Goal: Transaction & Acquisition: Purchase product/service

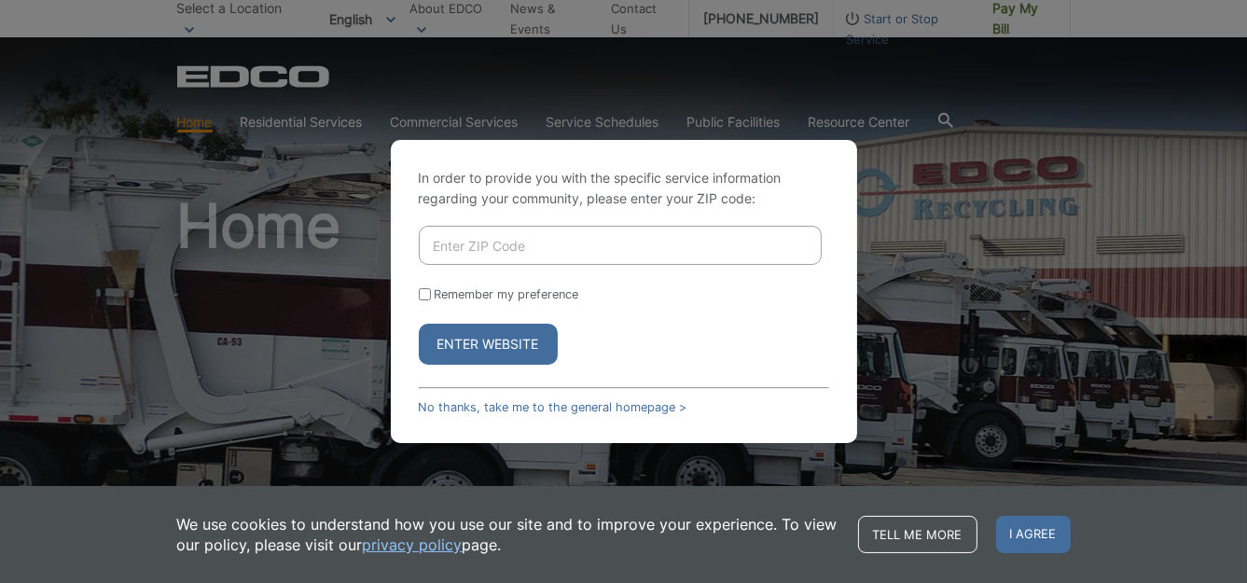
click at [470, 256] on input "Enter ZIP Code" at bounding box center [620, 245] width 403 height 39
type input "92082"
click at [479, 343] on button "Enter Website" at bounding box center [488, 344] width 139 height 41
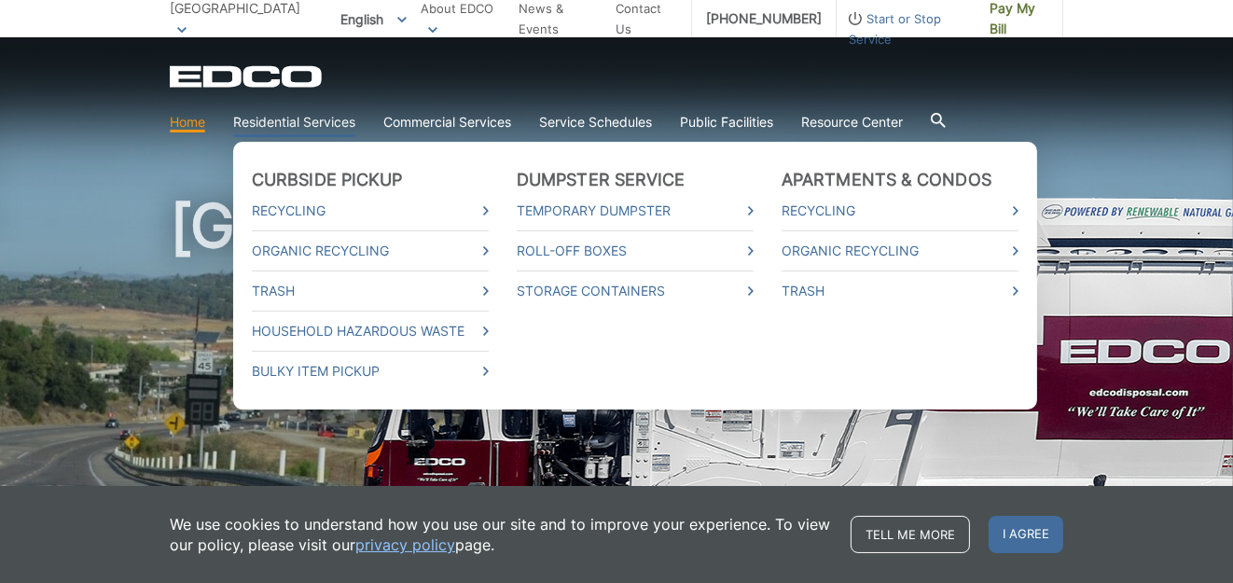
click at [271, 119] on link "Residential Services" at bounding box center [294, 122] width 122 height 21
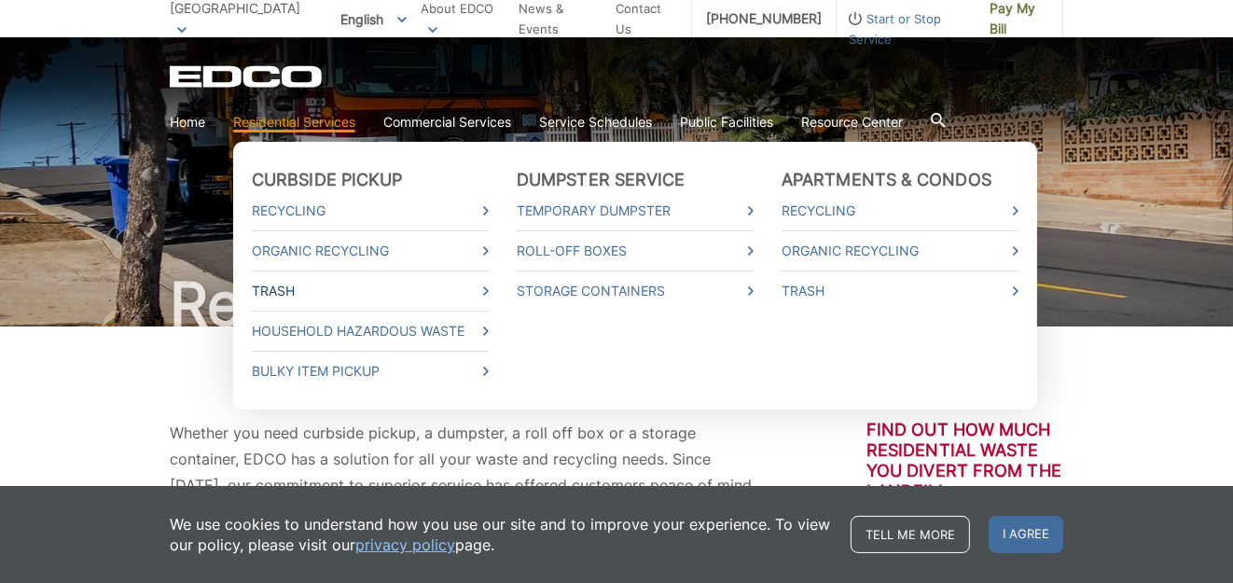
click at [488, 290] on icon at bounding box center [486, 290] width 6 height 9
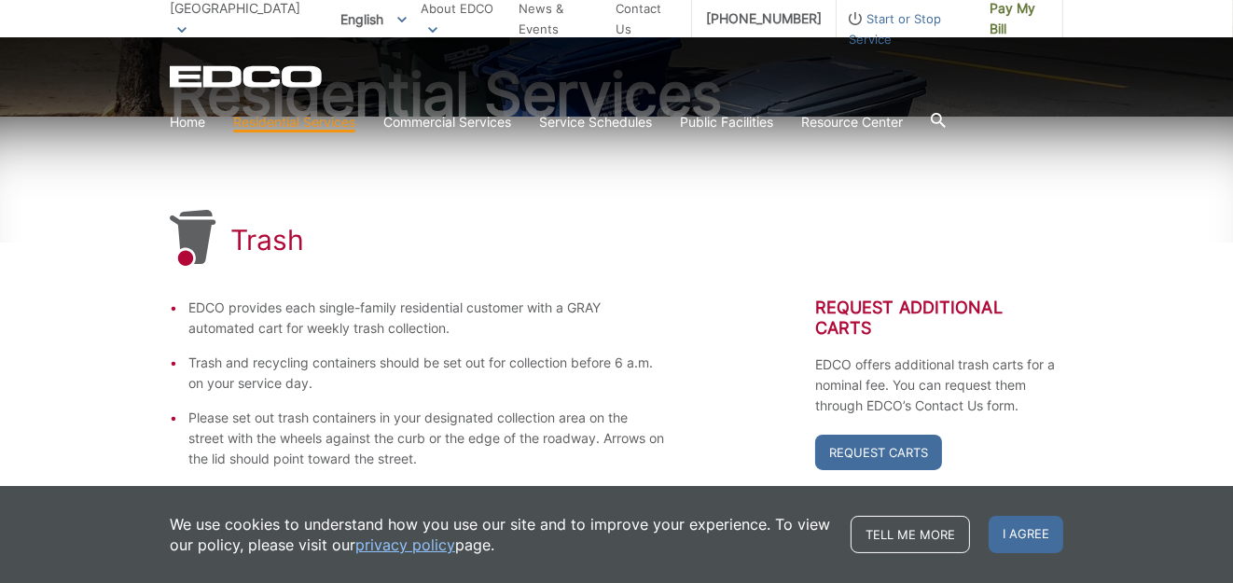
scroll to position [212, 0]
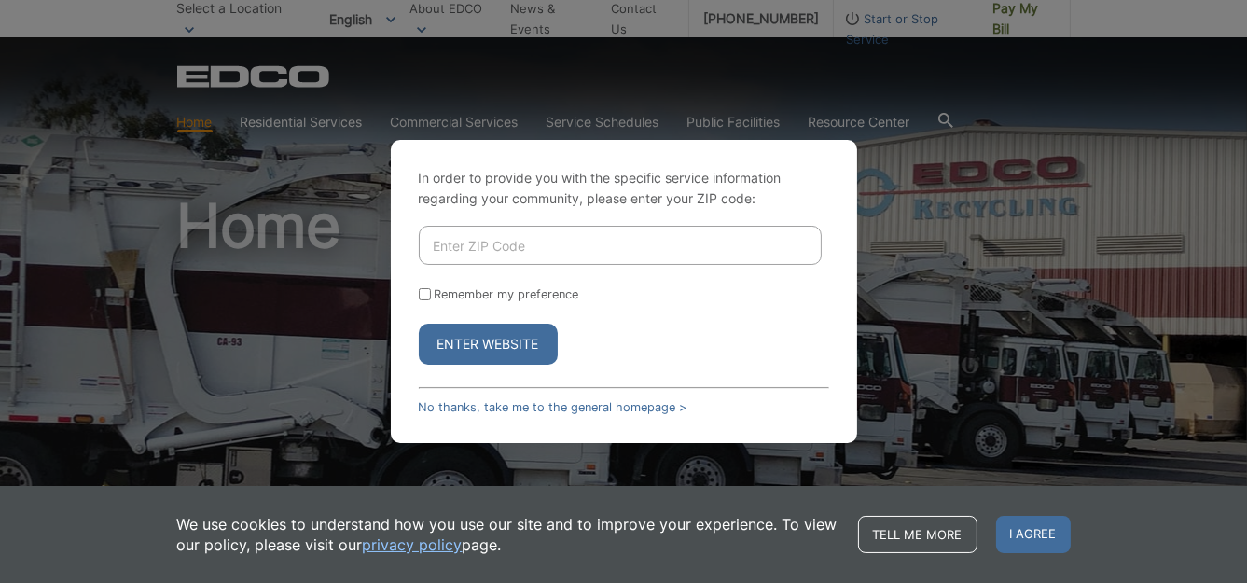
click at [438, 253] on input "Enter ZIP Code" at bounding box center [620, 245] width 403 height 39
type input "92082"
click at [511, 341] on button "Enter Website" at bounding box center [488, 344] width 139 height 41
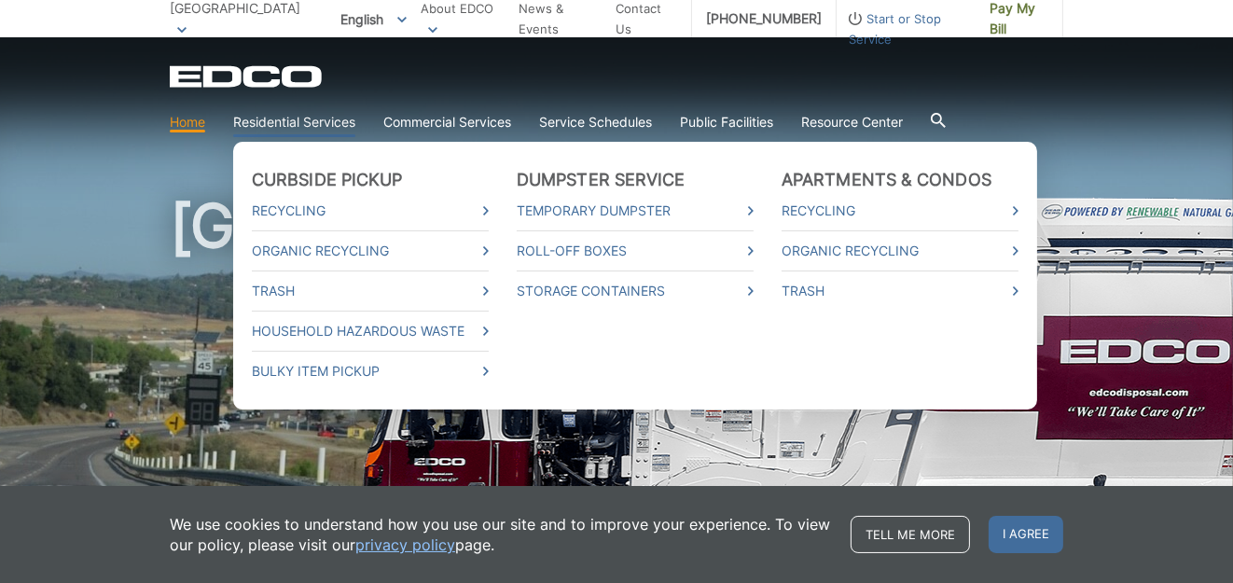
click at [282, 120] on link "Residential Services" at bounding box center [294, 122] width 122 height 21
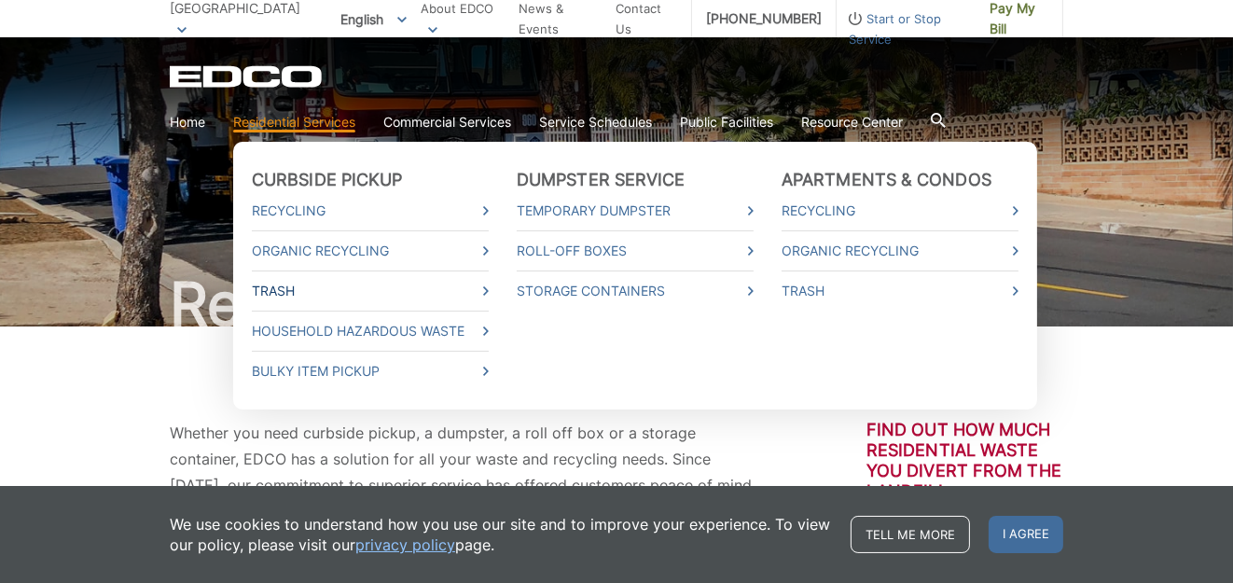
click at [484, 292] on icon at bounding box center [486, 290] width 6 height 9
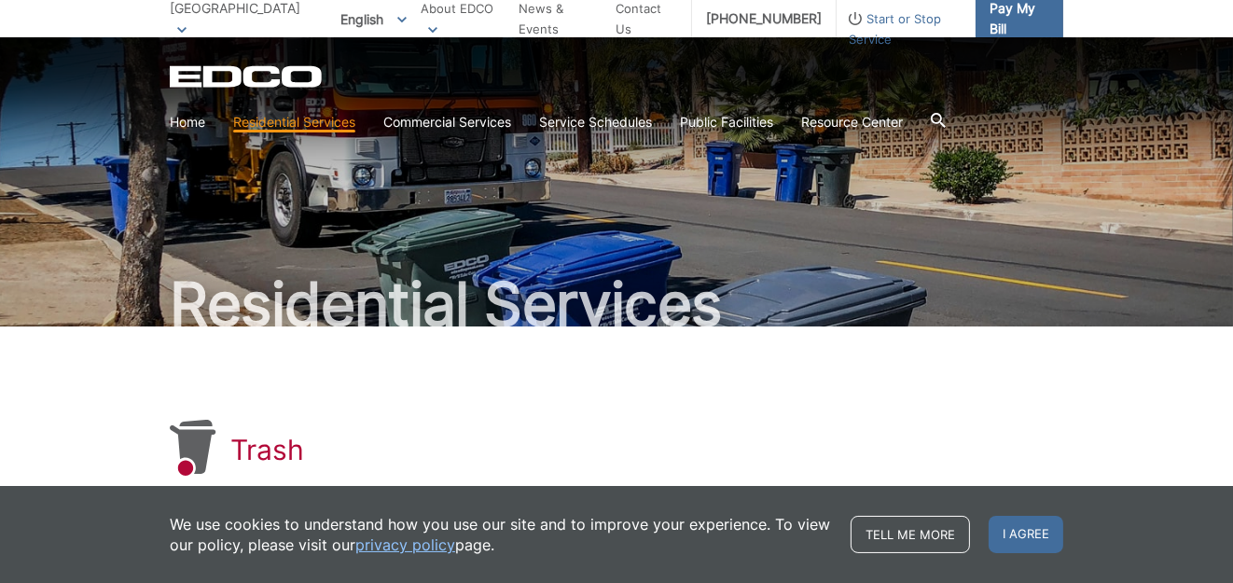
click at [991, 26] on span "Pay My Bill" at bounding box center [1018, 18] width 59 height 41
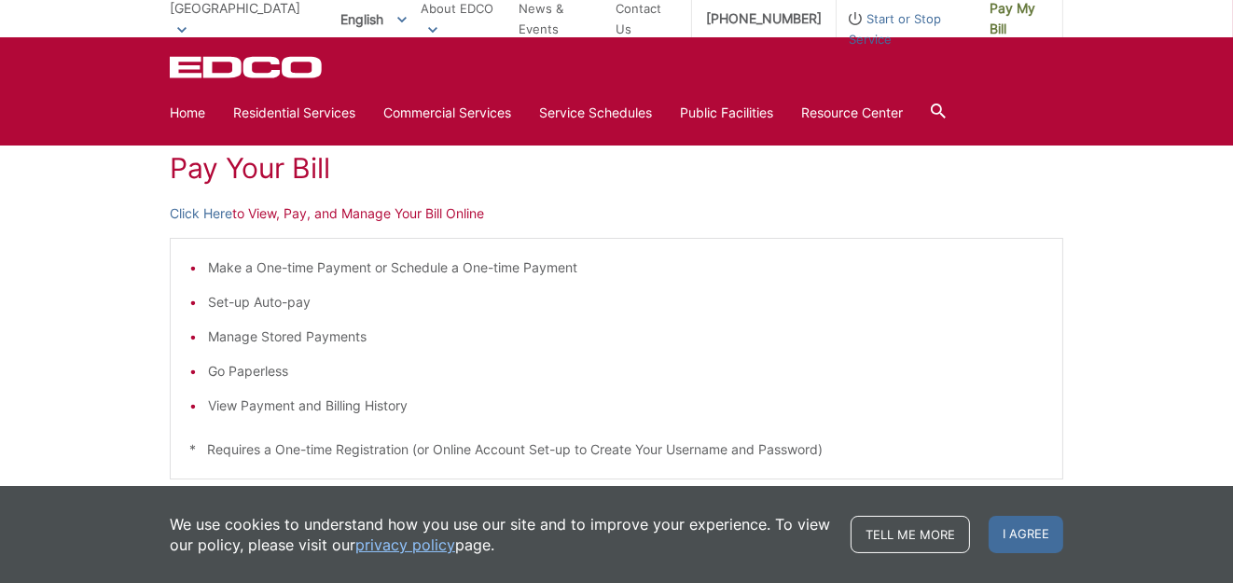
scroll to position [244, 0]
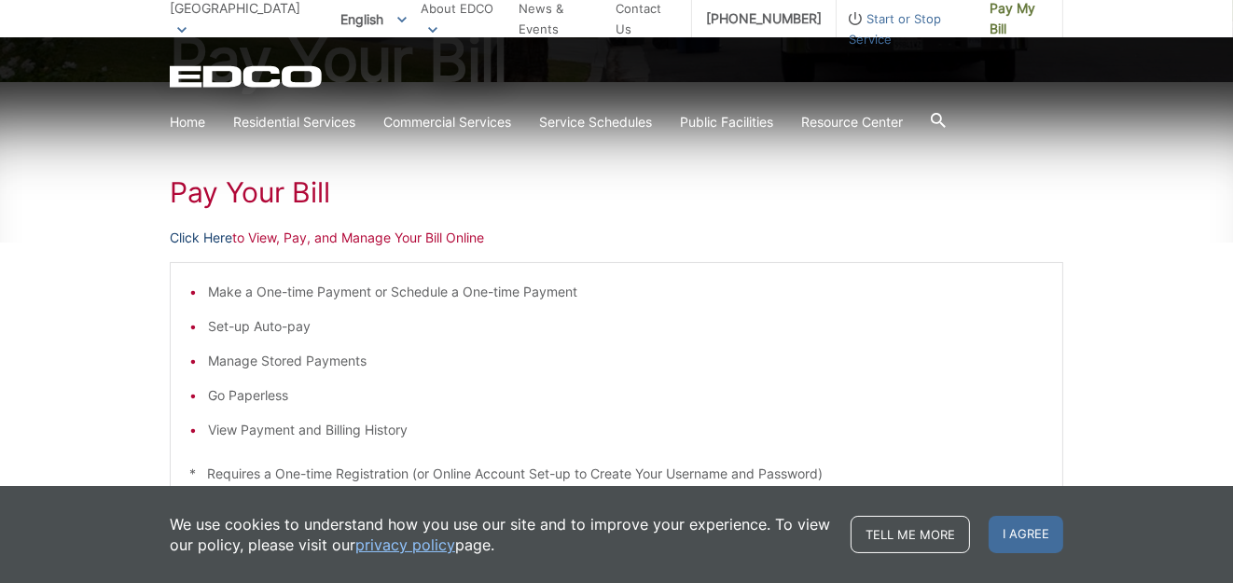
click at [221, 236] on link "Click Here" at bounding box center [201, 237] width 62 height 21
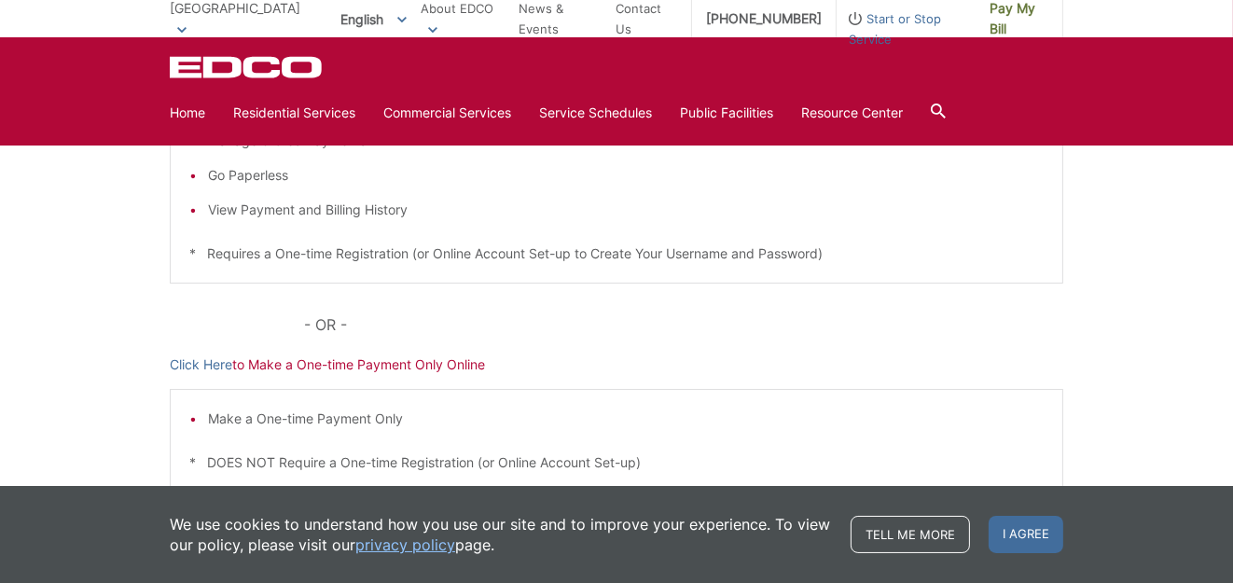
scroll to position [472, 0]
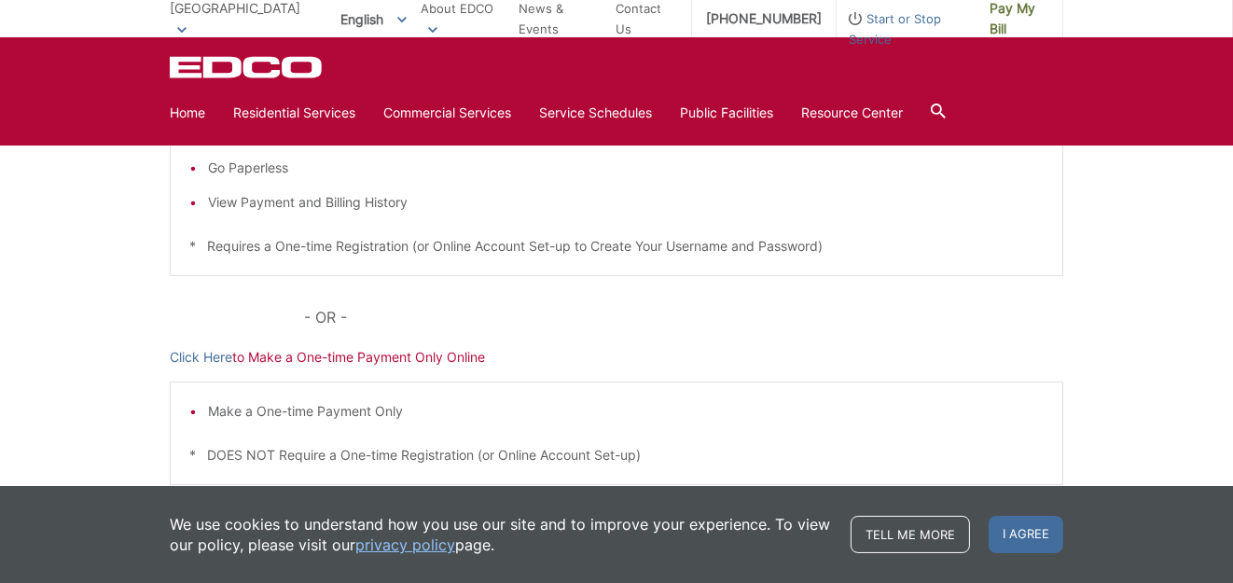
click at [448, 361] on p "Click Here to Make a One-time Payment Only Online" at bounding box center [616, 357] width 893 height 21
click at [537, 363] on p "Click Here to Make a One-time Payment Only Online" at bounding box center [616, 357] width 893 height 21
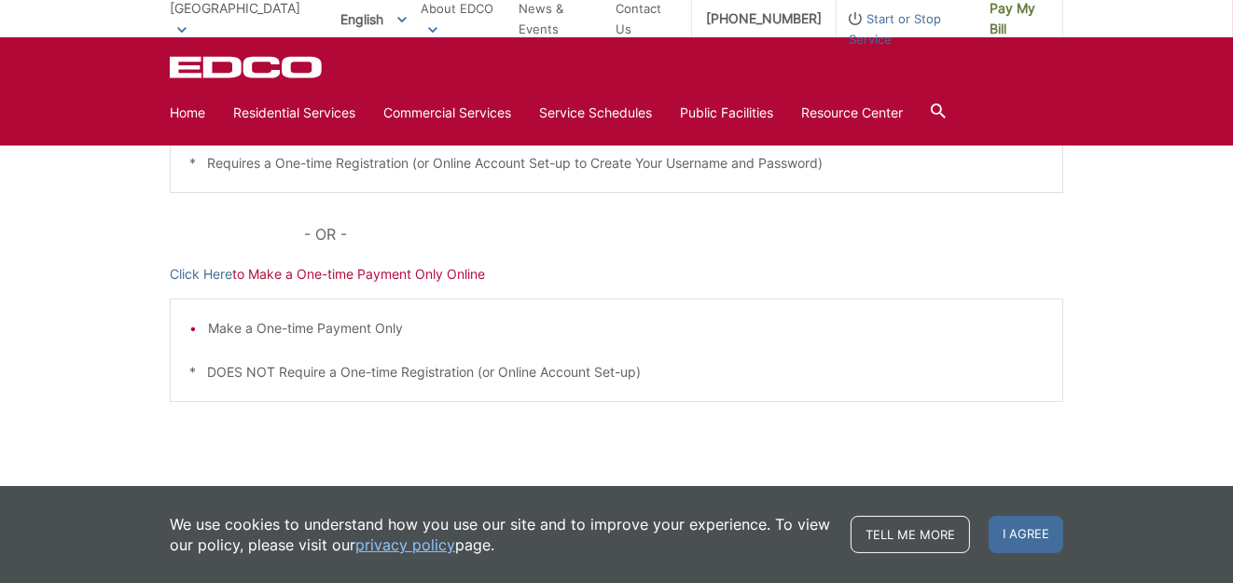
scroll to position [589, 0]
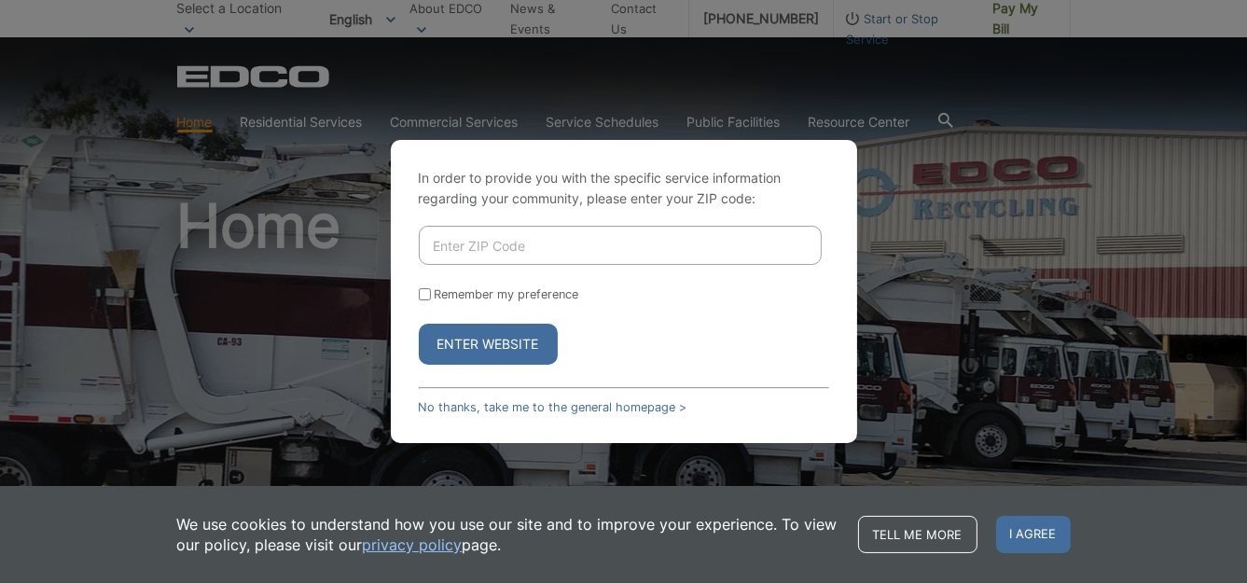
click at [453, 250] on input "Enter ZIP Code" at bounding box center [620, 245] width 403 height 39
click at [489, 250] on input "Enter ZIP Code" at bounding box center [620, 245] width 403 height 39
type input "92082"
click at [423, 296] on input "Remember my preference" at bounding box center [425, 294] width 12 height 12
checkbox input "true"
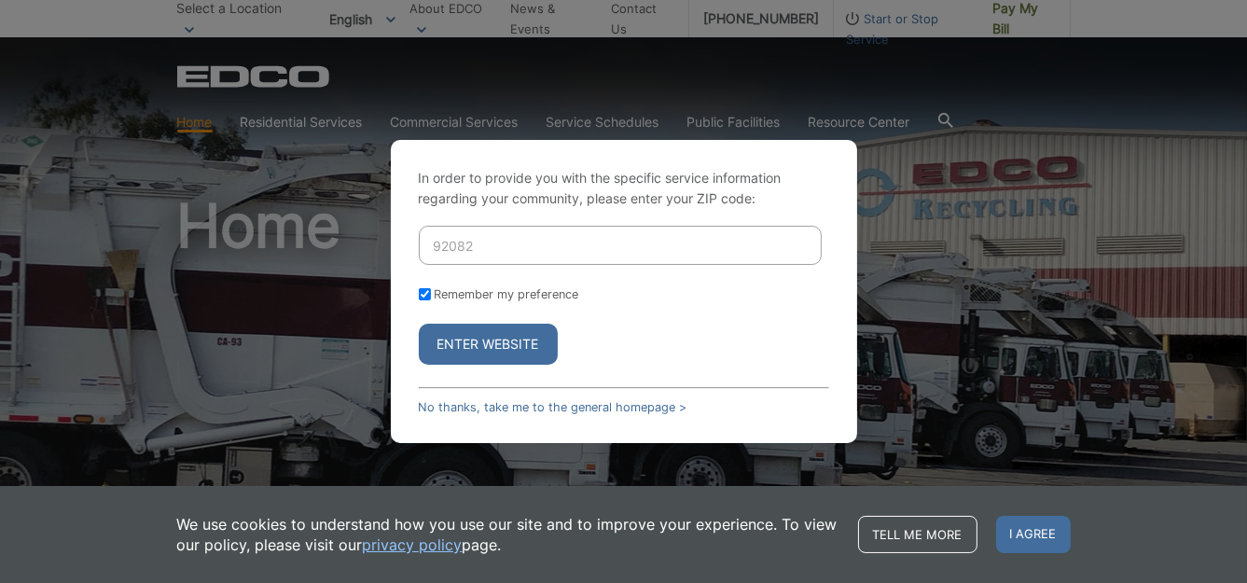
click at [503, 349] on button "Enter Website" at bounding box center [488, 344] width 139 height 41
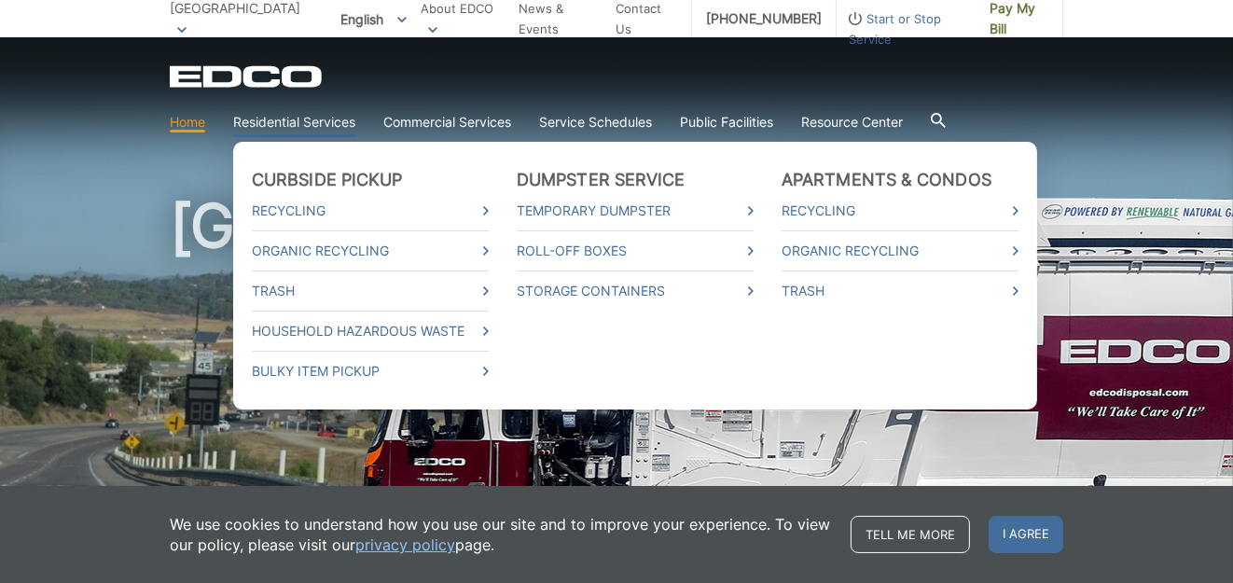
click at [336, 125] on link "Residential Services" at bounding box center [294, 122] width 122 height 21
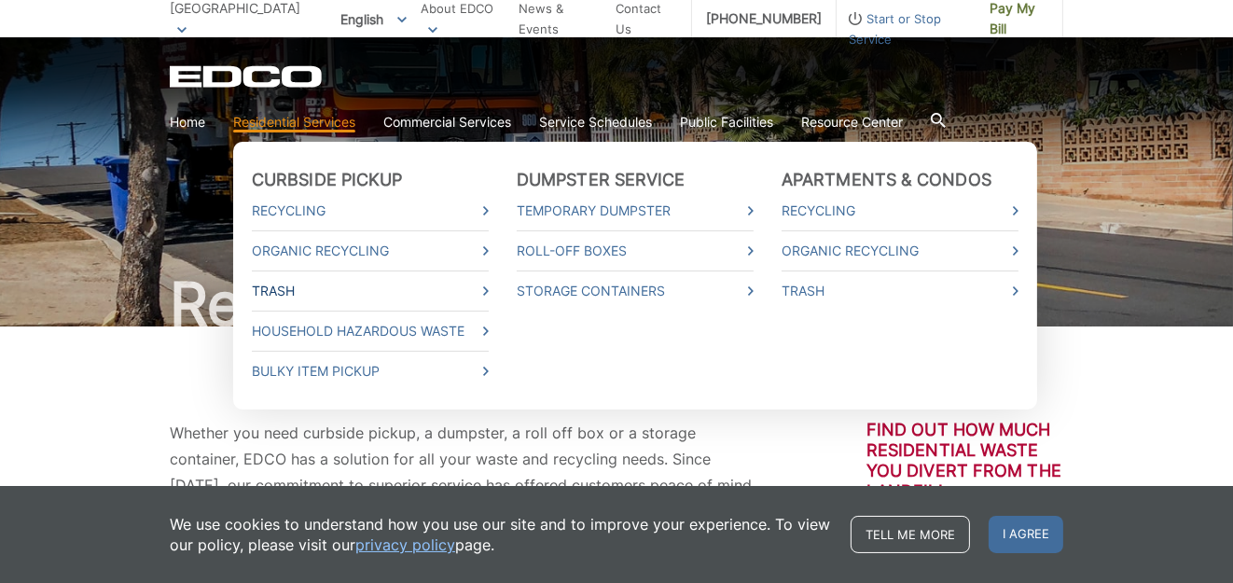
click at [487, 292] on icon at bounding box center [486, 290] width 6 height 9
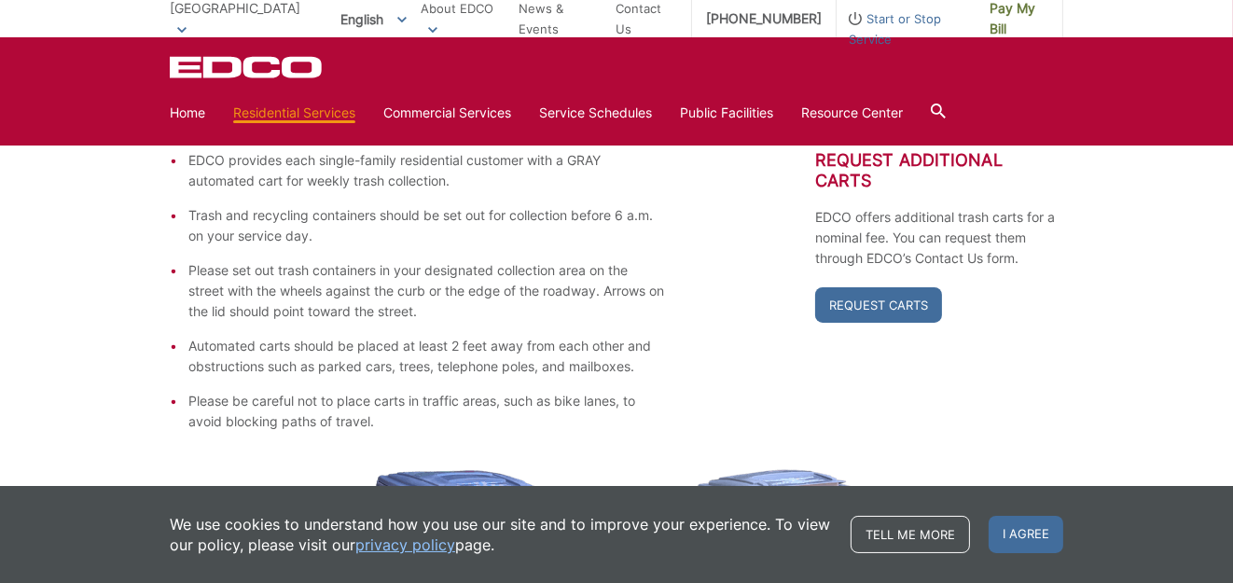
scroll to position [282, 0]
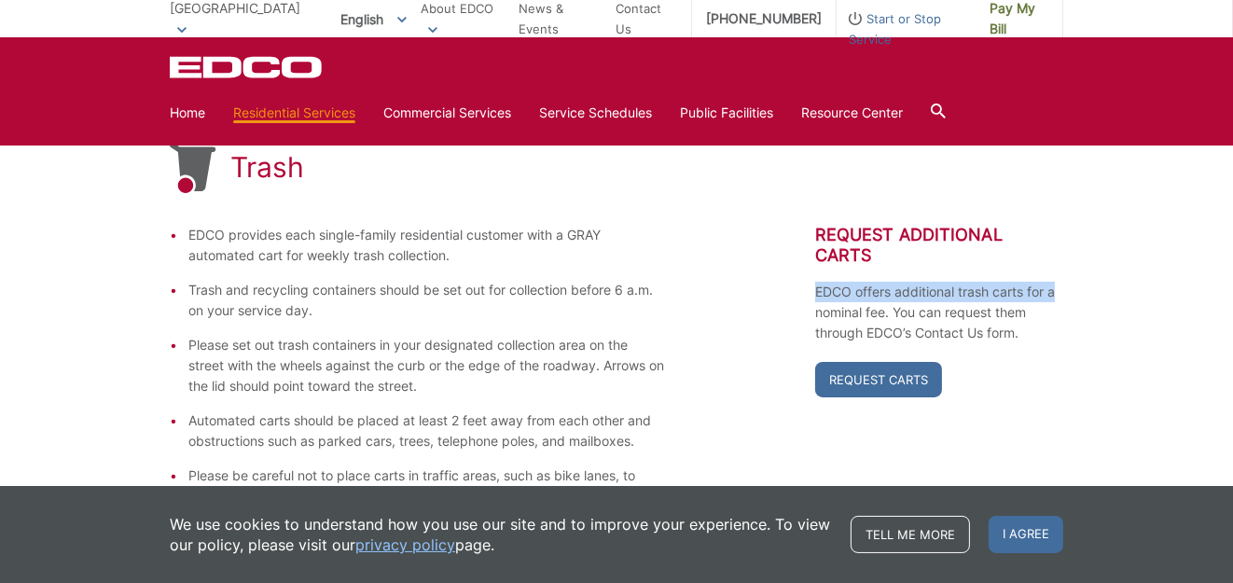
drag, startPoint x: 1224, startPoint y: 234, endPoint x: 1220, endPoint y: 209, distance: 25.4
click at [989, 23] on span "Pay My Bill" at bounding box center [1018, 18] width 59 height 41
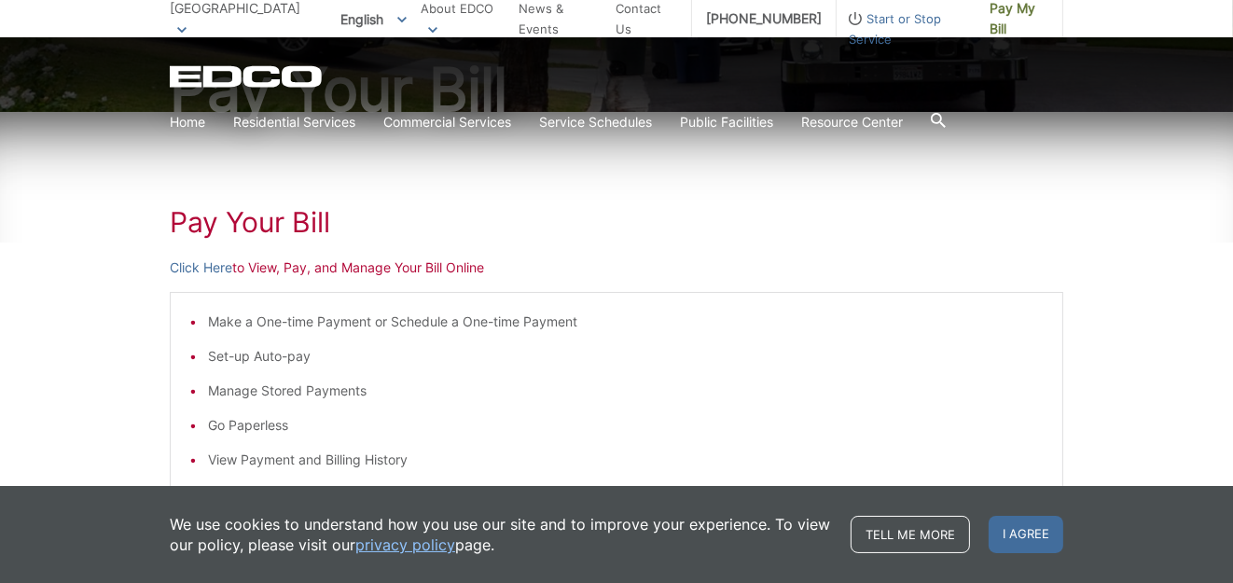
scroll to position [218, 0]
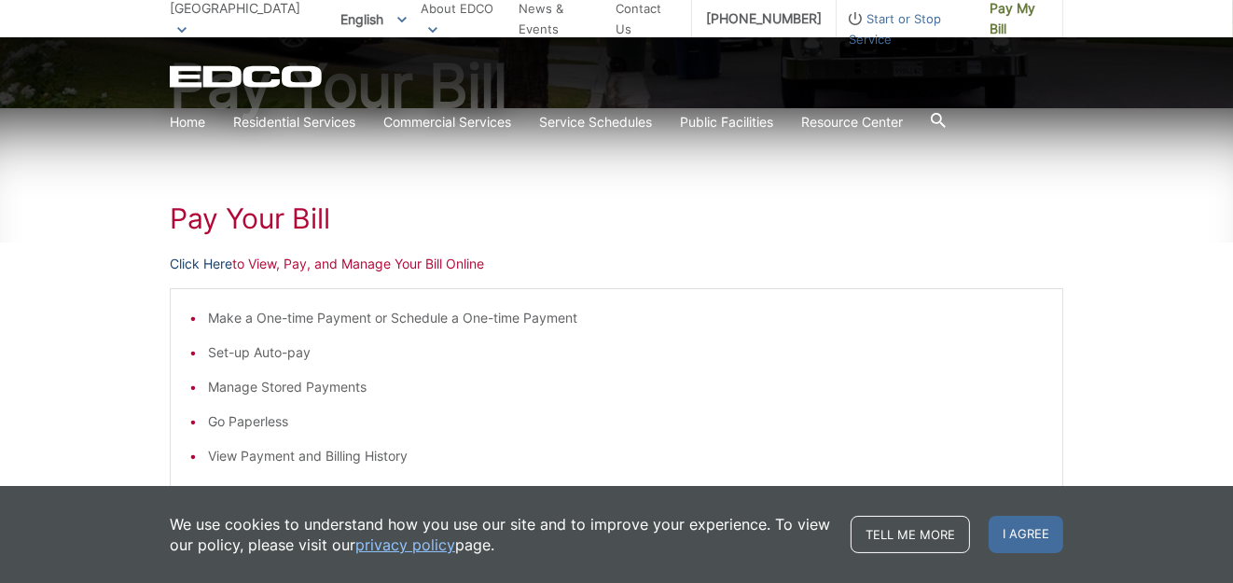
click at [207, 263] on link "Click Here" at bounding box center [201, 264] width 62 height 21
